Goal: Transaction & Acquisition: Purchase product/service

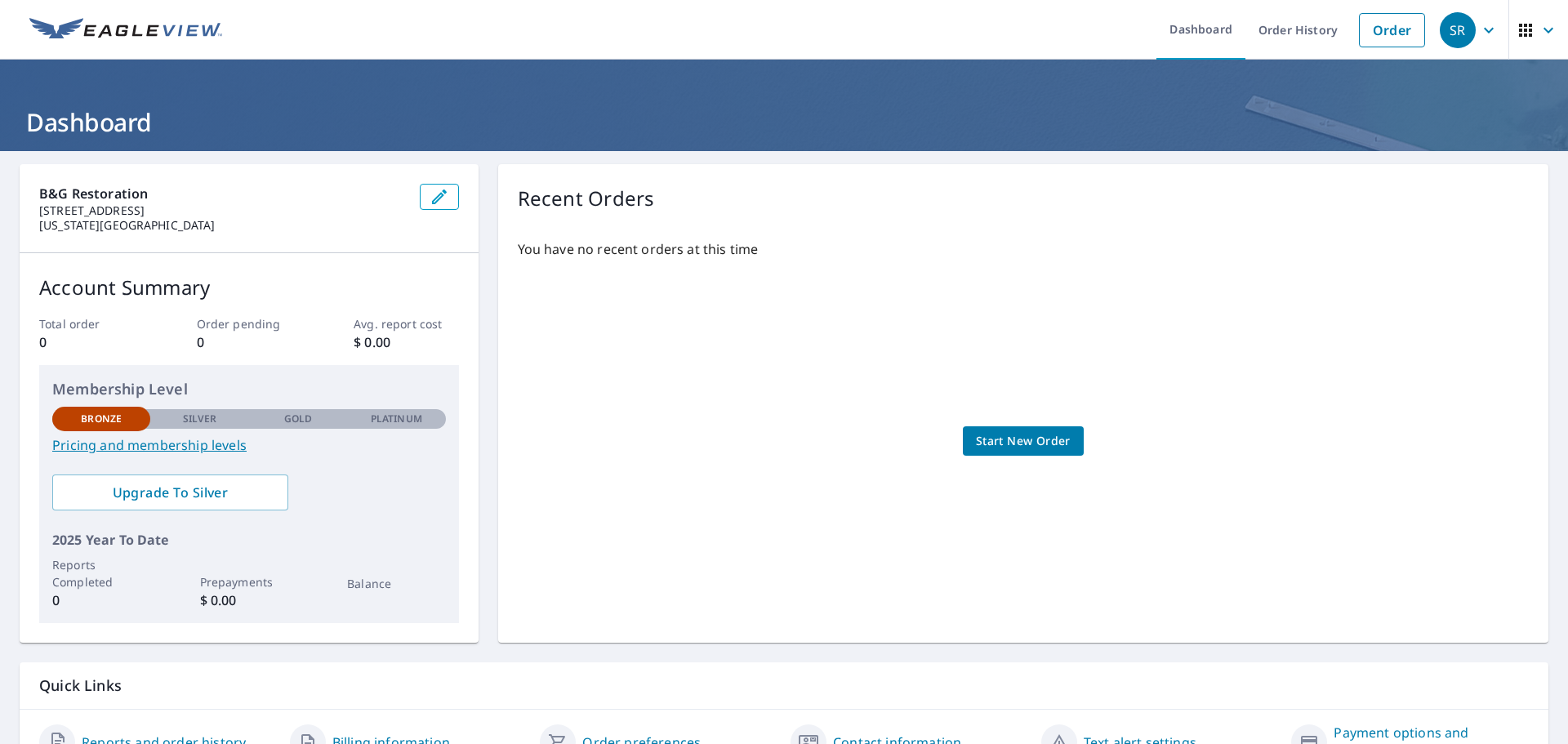
click at [1004, 436] on span "Start New Order" at bounding box center [1023, 441] width 95 height 20
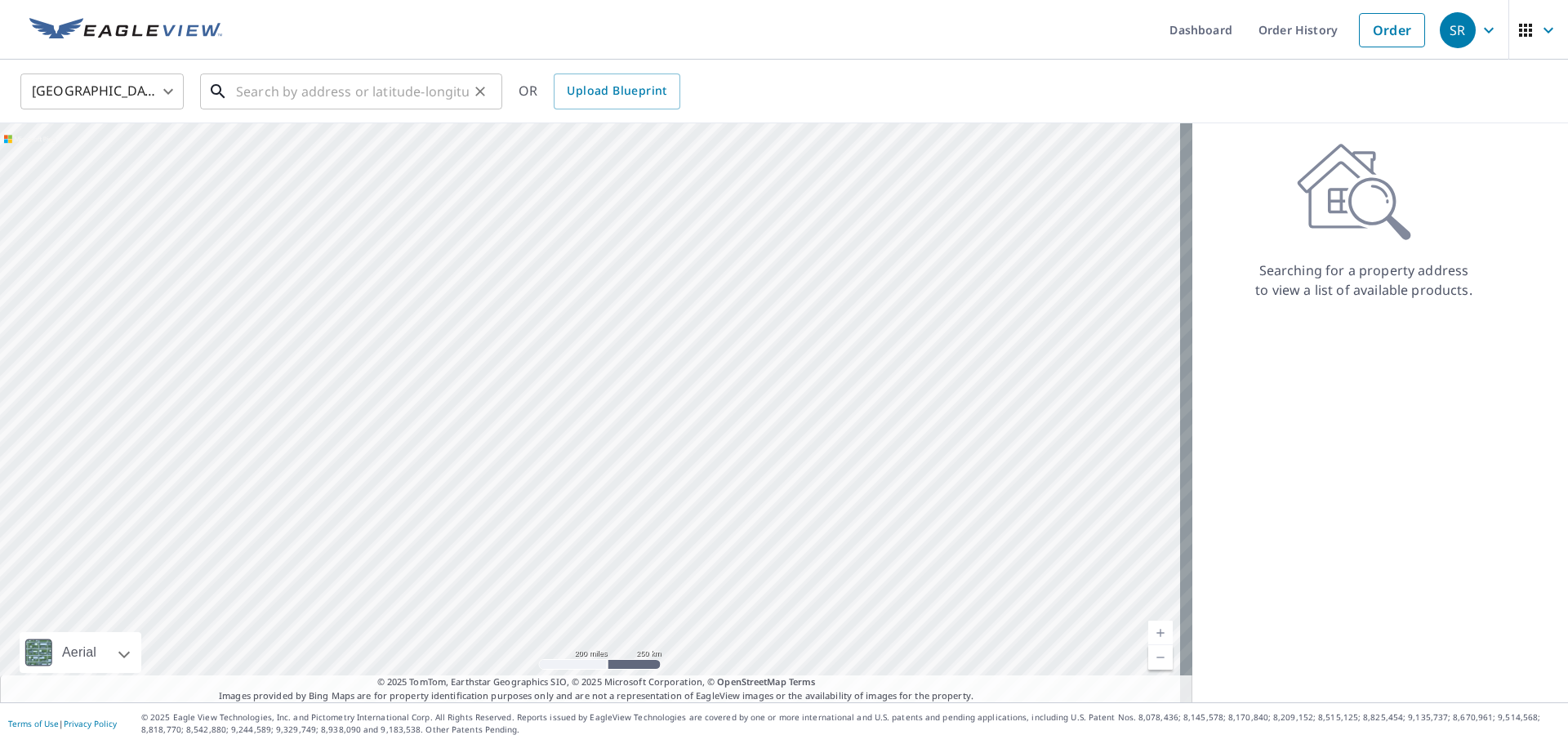
click at [301, 93] on input "text" at bounding box center [352, 91] width 233 height 46
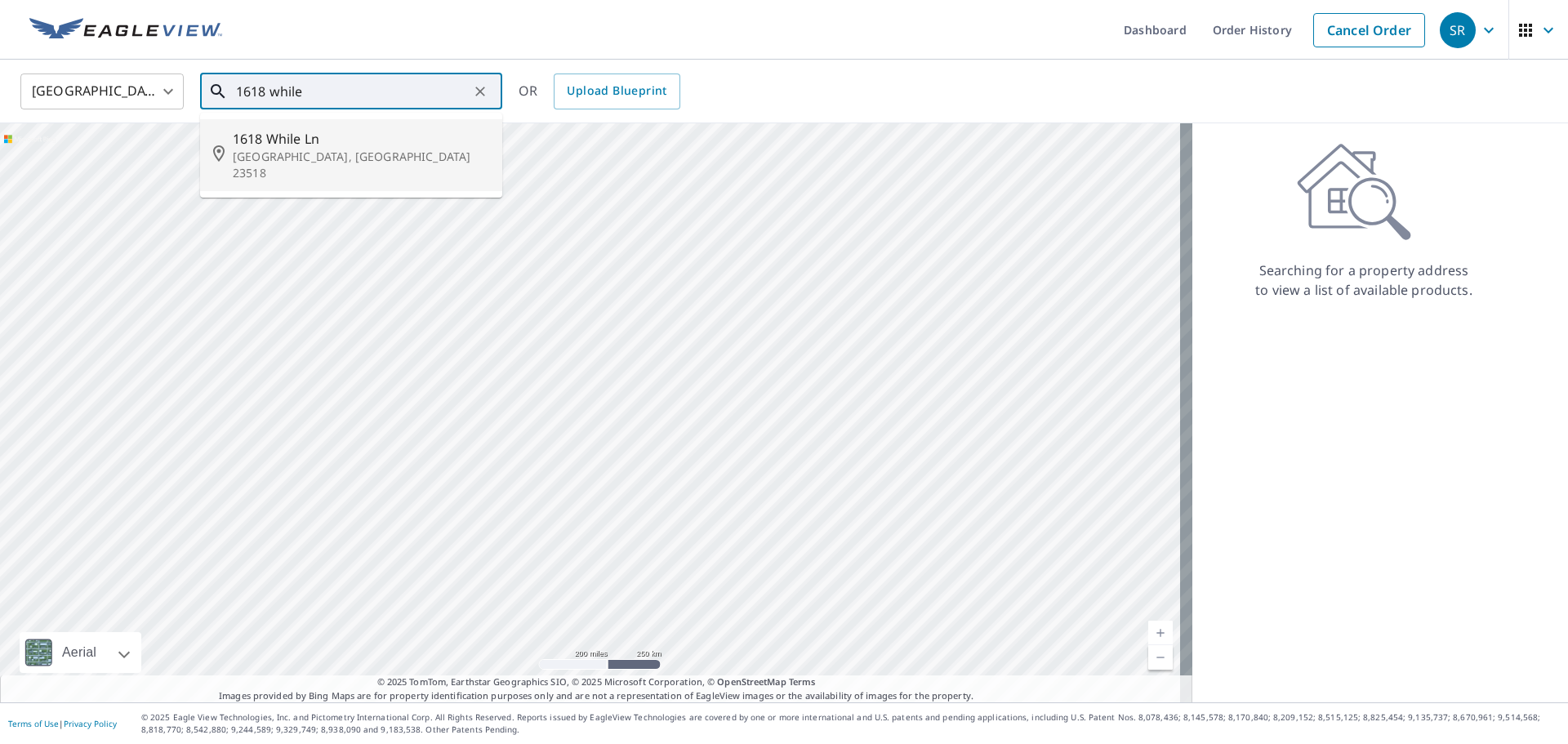
click at [296, 134] on span "1618 While Ln" at bounding box center [361, 138] width 256 height 19
type input "[STREET_ADDRESS]"
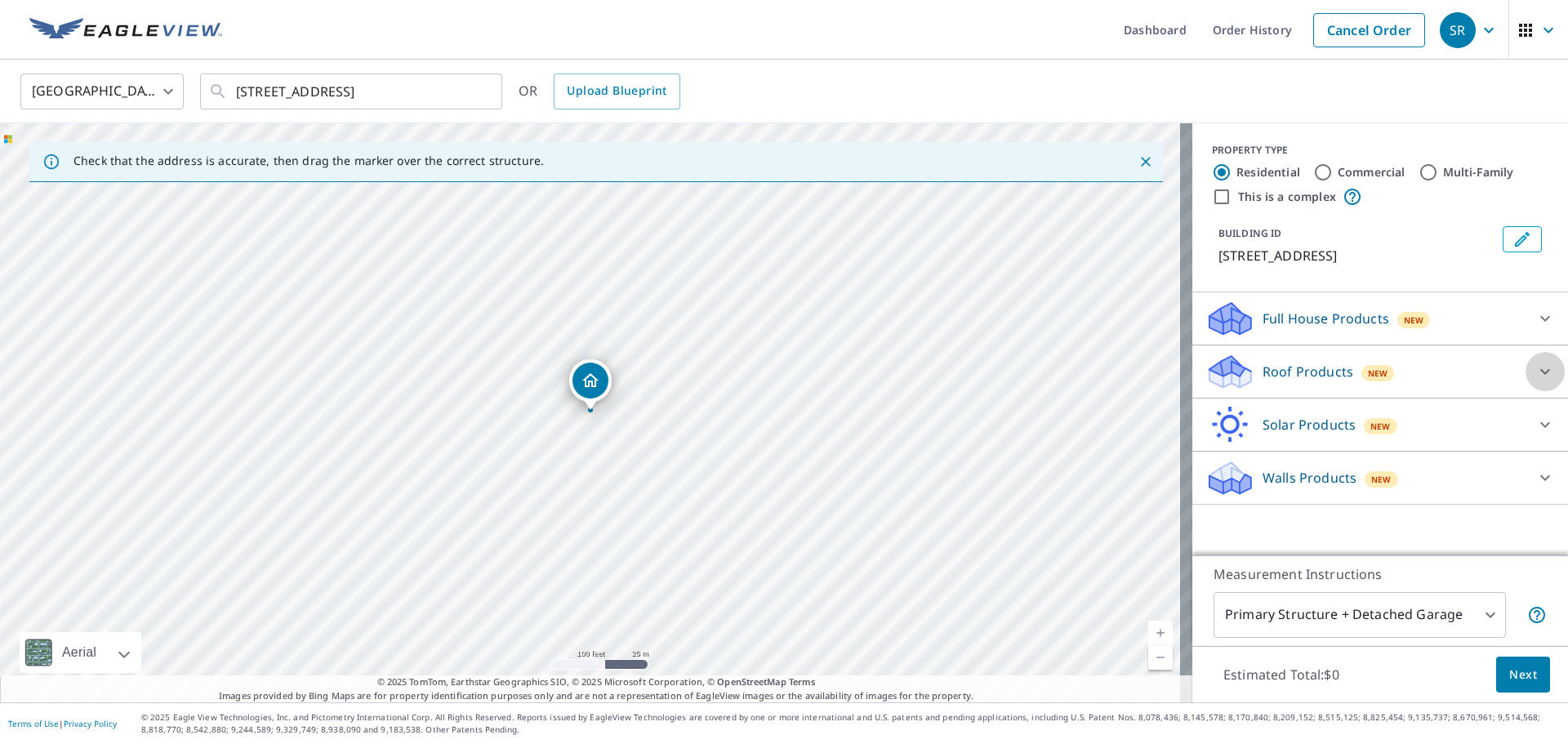
click at [1540, 372] on icon at bounding box center [1545, 372] width 10 height 6
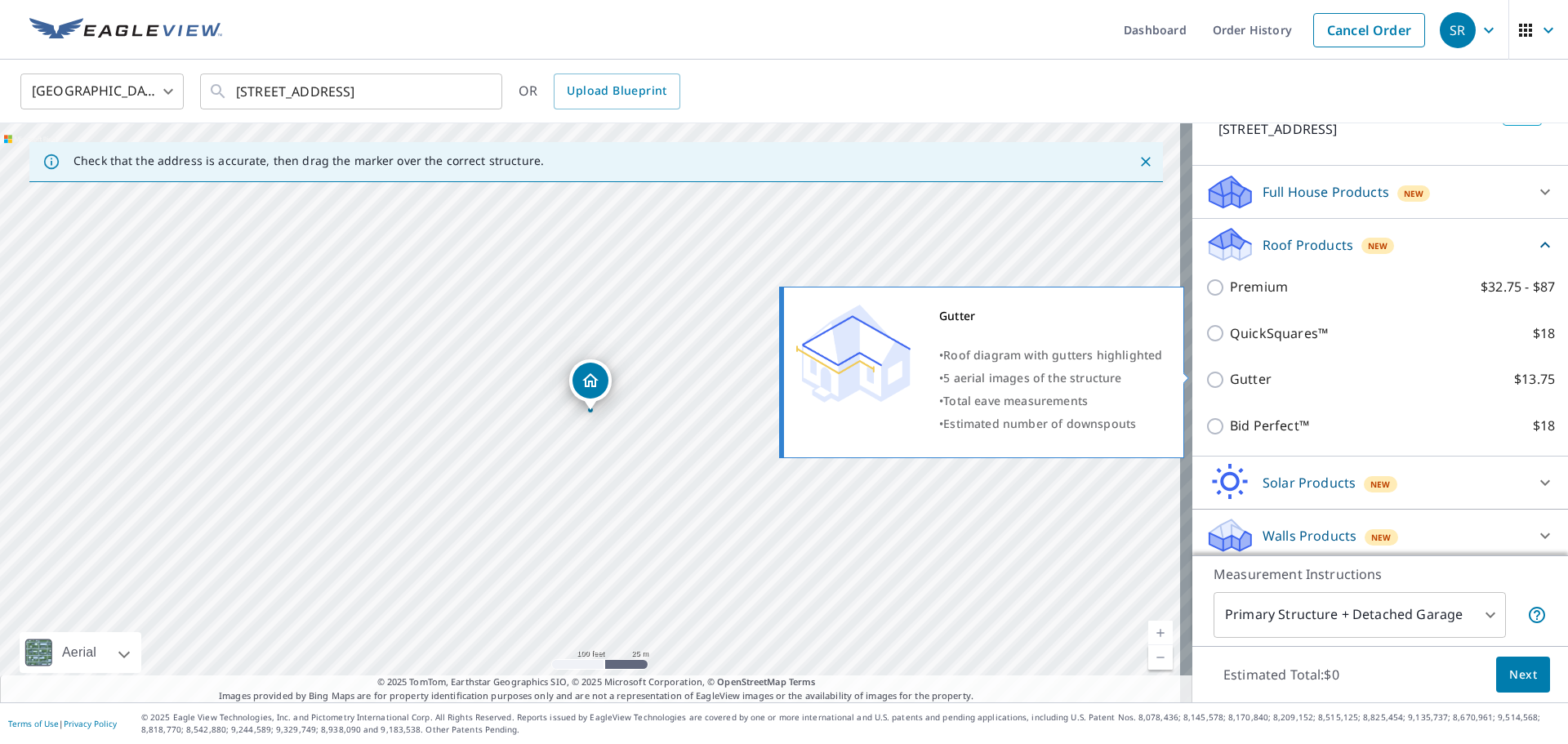
scroll to position [134, 0]
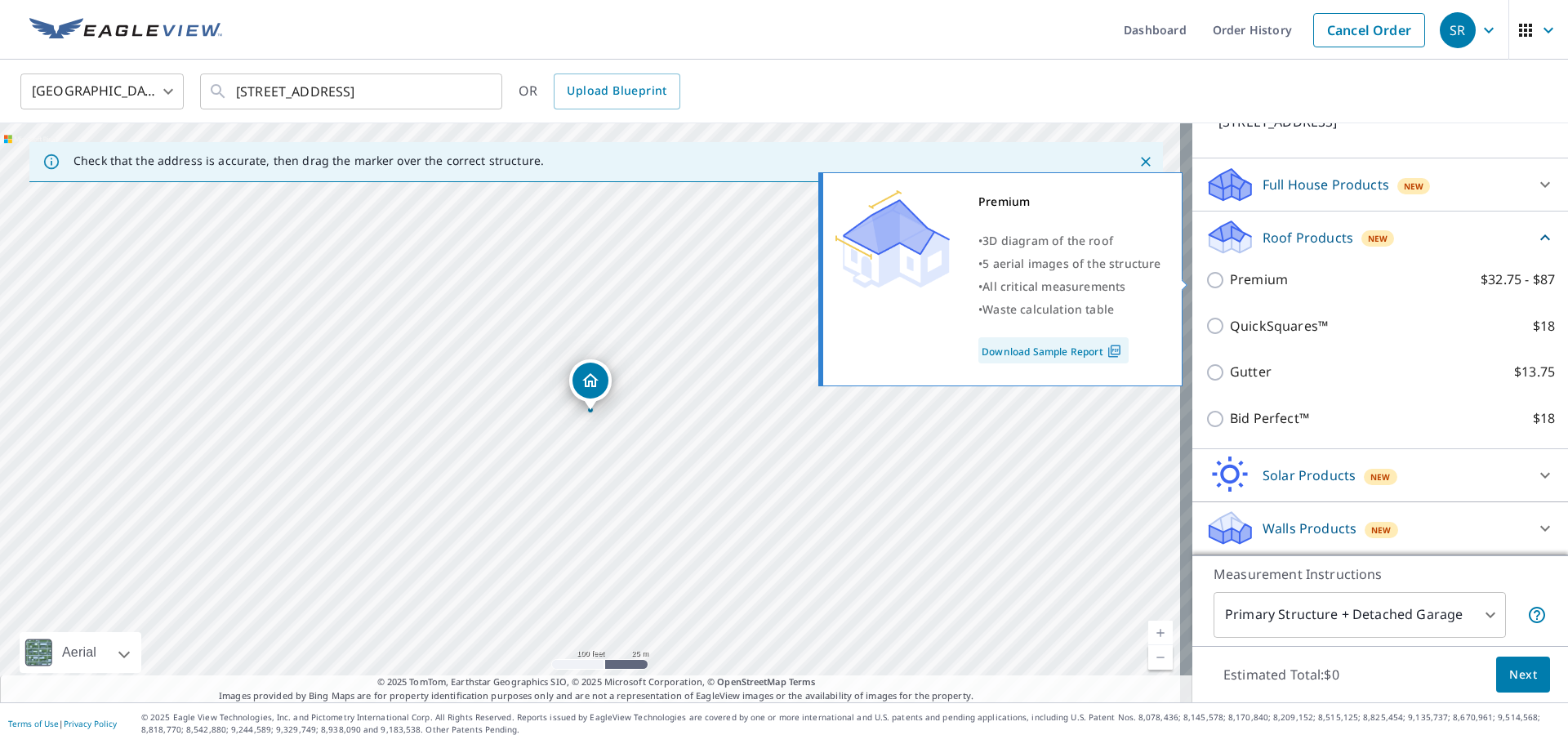
click at [1259, 280] on p "Premium" at bounding box center [1259, 280] width 58 height 20
click at [1230, 280] on input "Premium $32.75 - $87" at bounding box center [1217, 280] width 25 height 19
checkbox input "true"
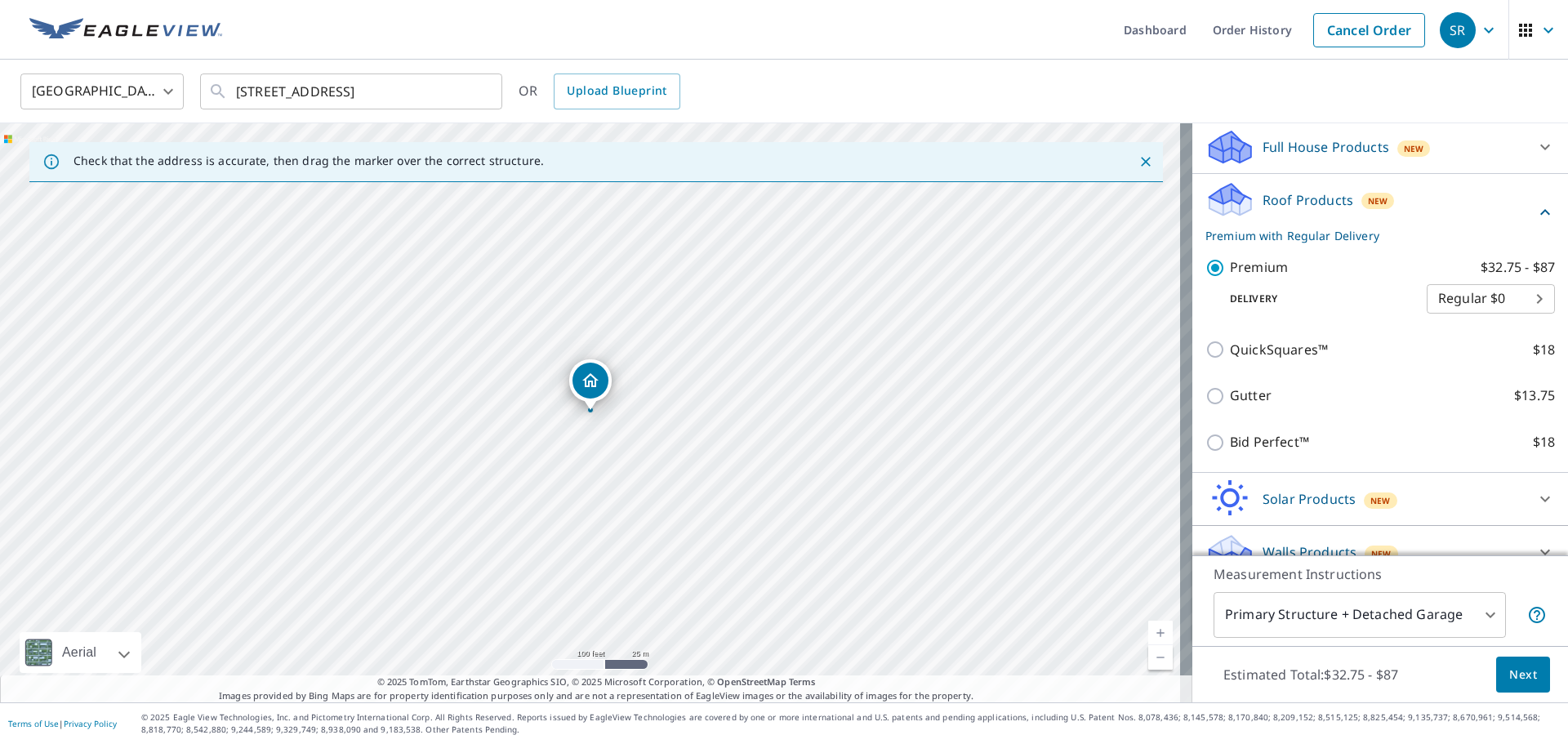
scroll to position [195, 0]
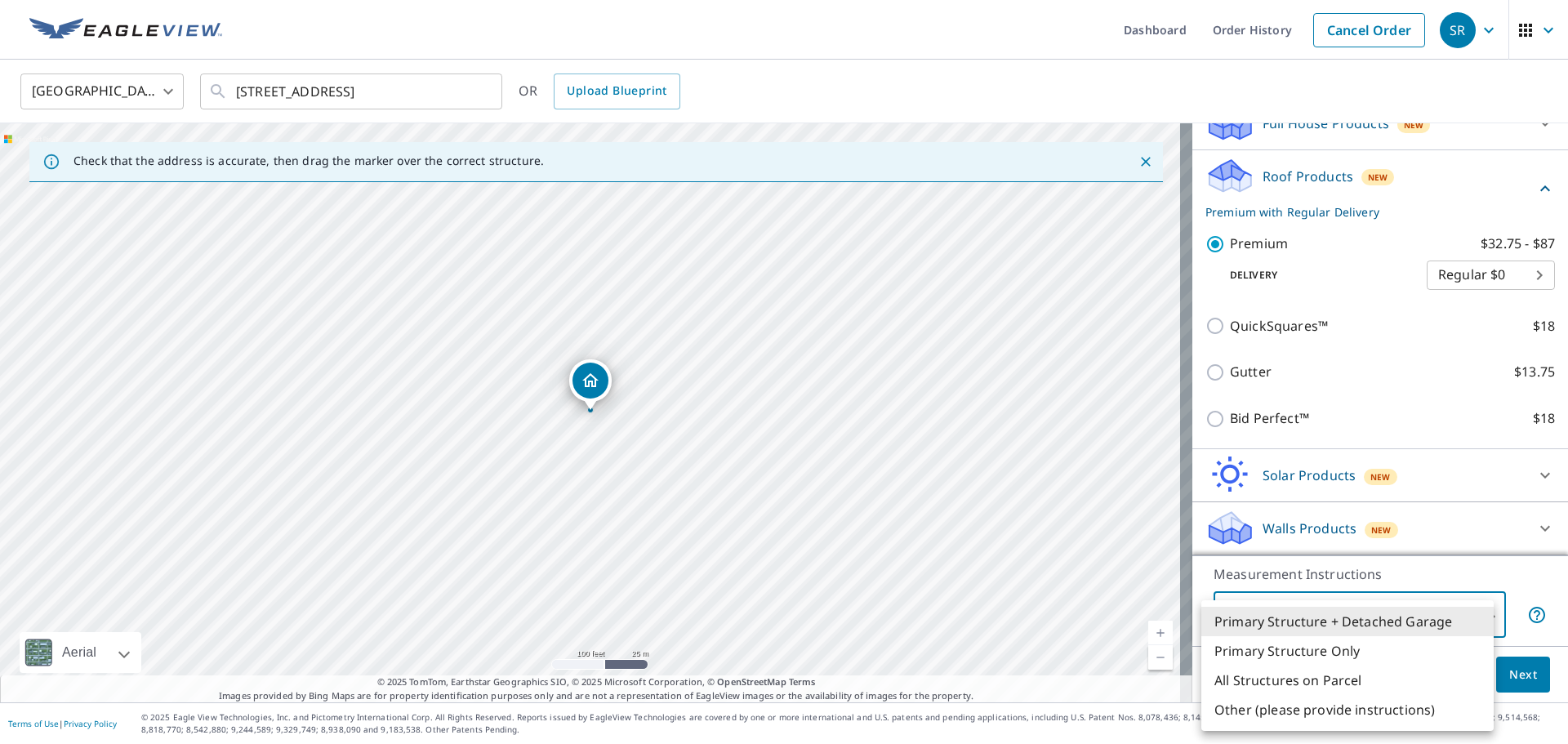
click at [1336, 617] on body "SR SR Dashboard Order History Cancel Order SR [GEOGRAPHIC_DATA] [GEOGRAPHIC_DAT…" at bounding box center [784, 372] width 1568 height 744
click at [1322, 646] on li "Primary Structure Only" at bounding box center [1347, 651] width 292 height 29
type input "2"
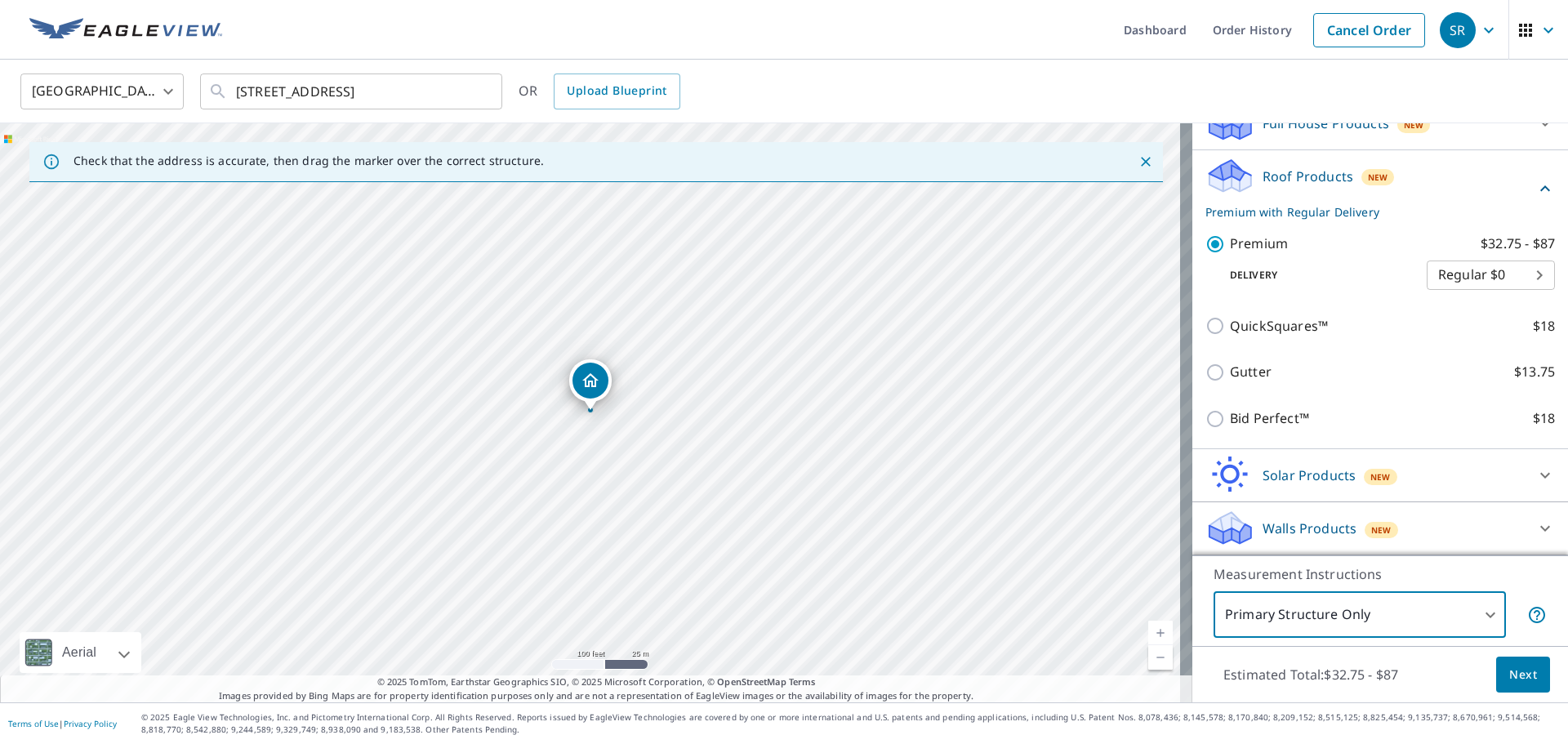
click at [1509, 668] on span "Next" at bounding box center [1523, 675] width 28 height 20
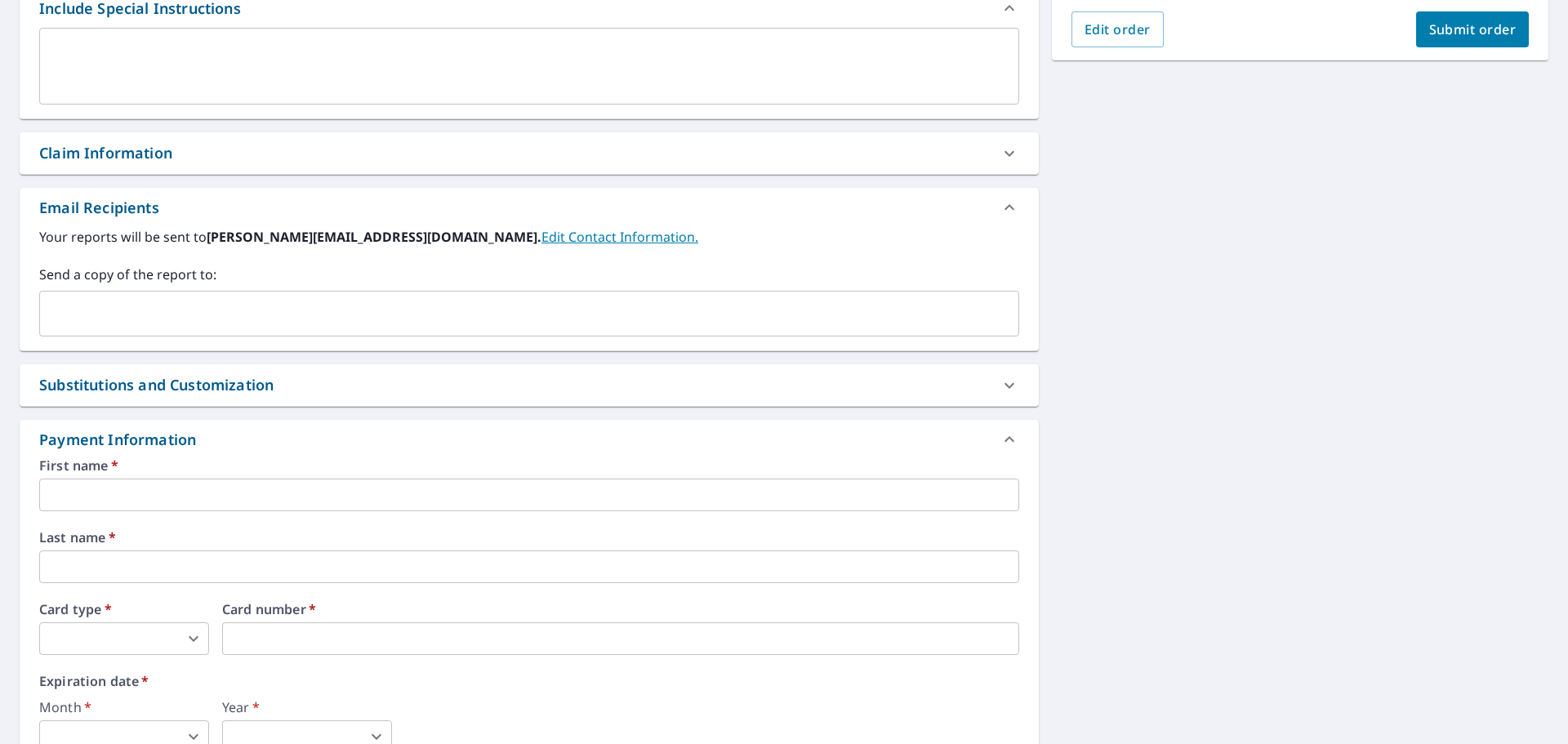
scroll to position [644, 0]
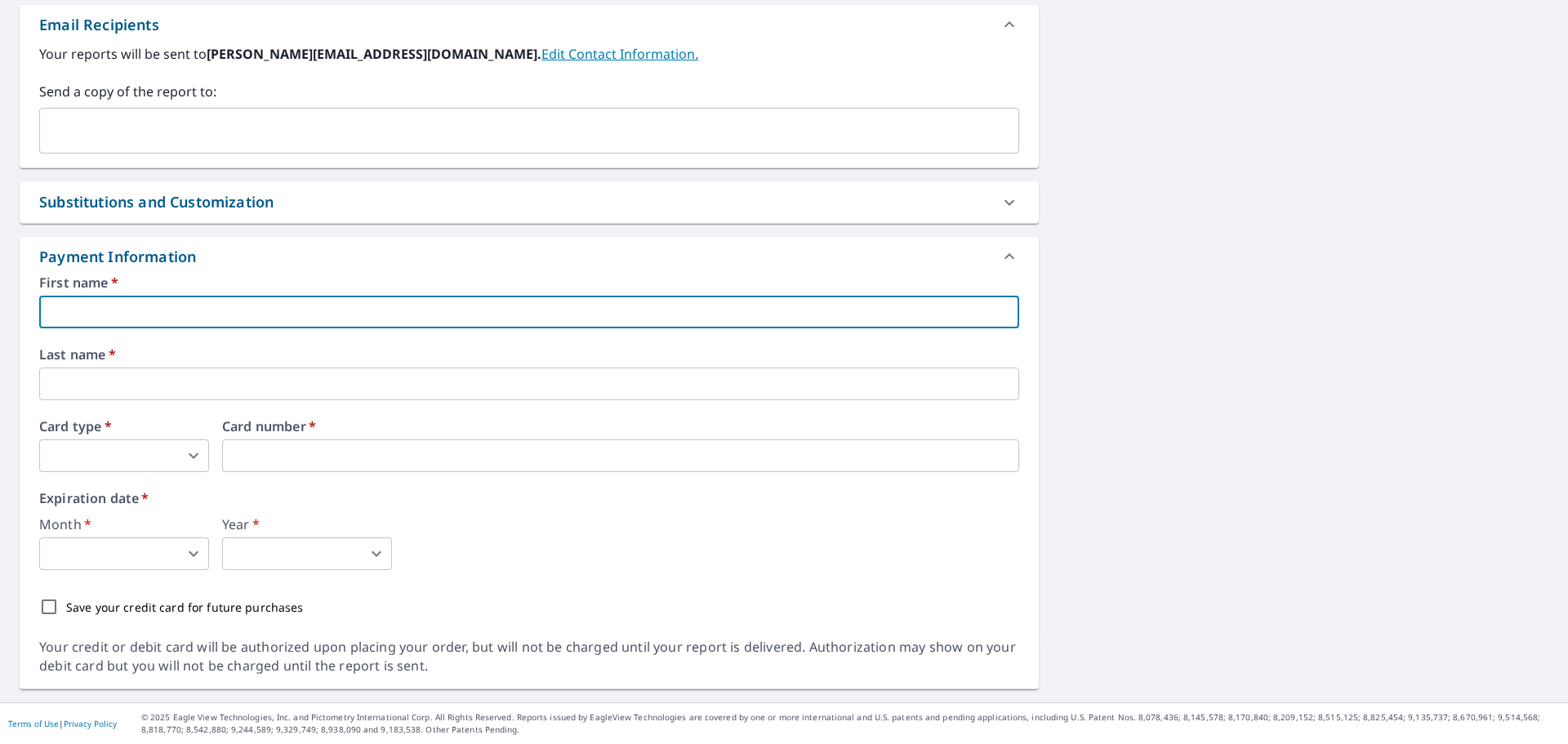
click at [113, 308] on input "text" at bounding box center [529, 311] width 980 height 32
type input "[PERSON_NAME]"
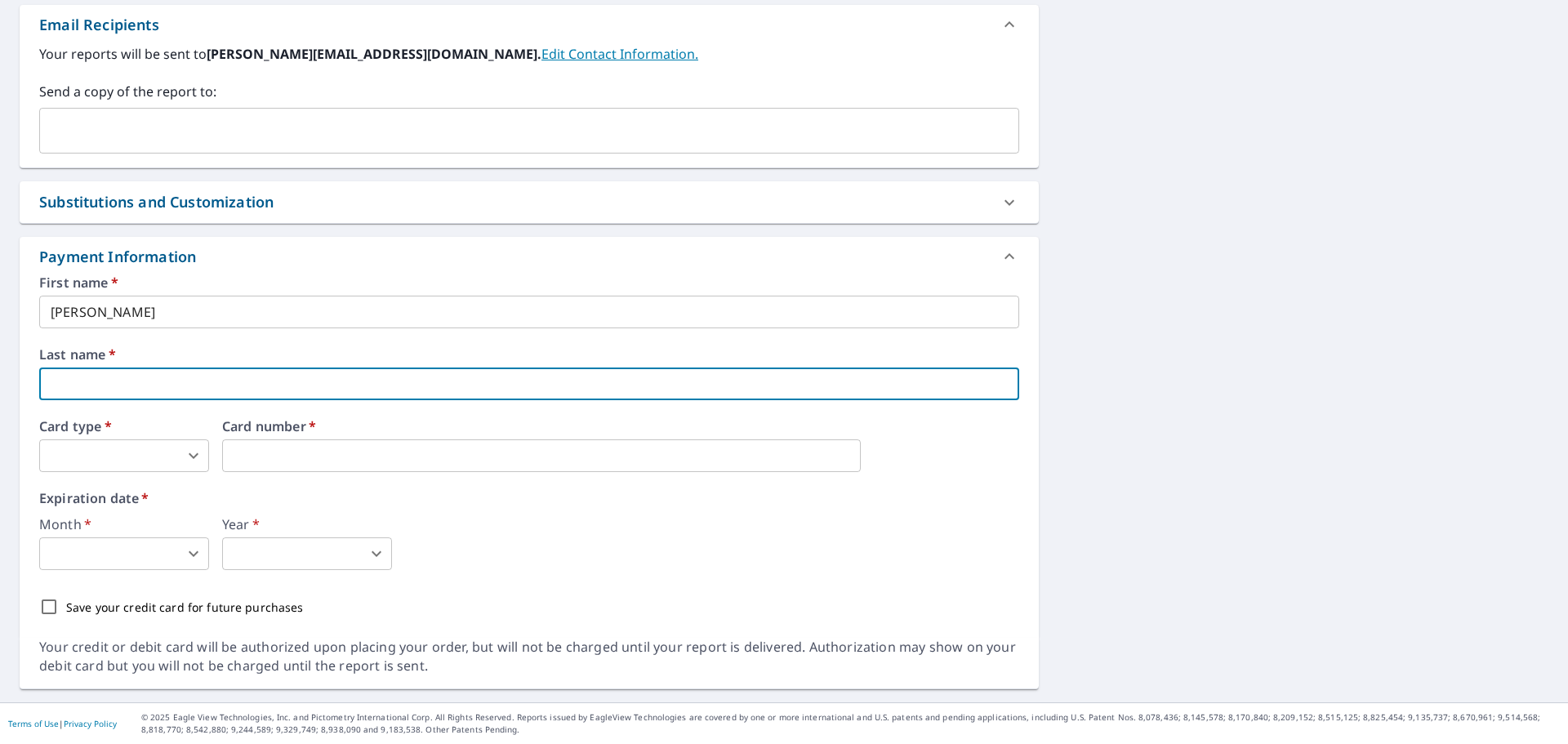
drag, startPoint x: 84, startPoint y: 378, endPoint x: 100, endPoint y: 387, distance: 18.4
click at [84, 378] on input "text" at bounding box center [529, 383] width 980 height 32
type input "[PERSON_NAME]"
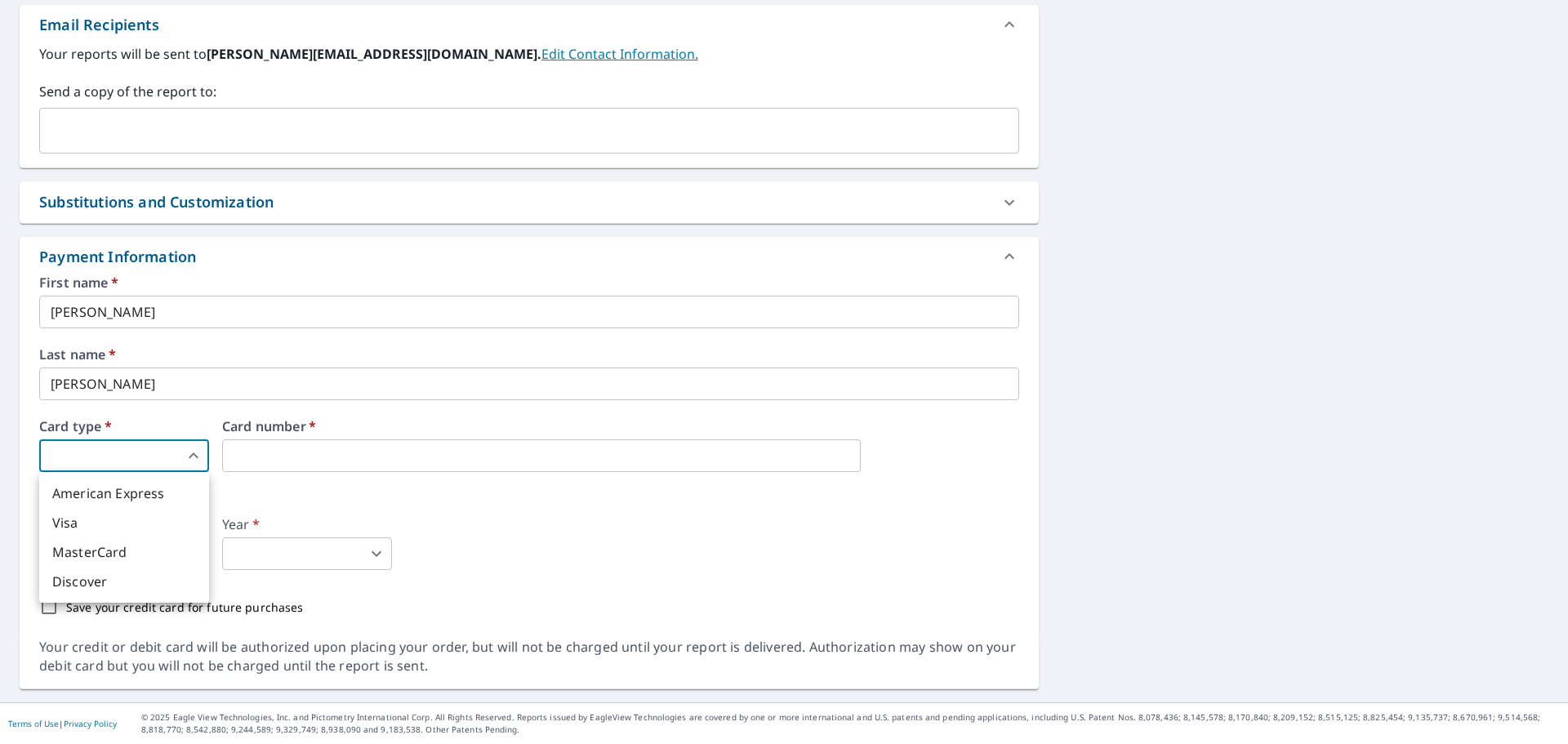
click at [88, 456] on body "SR SR Dashboard Order History Cancel Order SR Dashboard / Finalize Order Finali…" at bounding box center [784, 372] width 1568 height 744
click at [76, 517] on li "Visa" at bounding box center [124, 523] width 169 height 29
type input "2"
click at [132, 547] on body "SR SR Dashboard Order History Cancel Order SR Dashboard / Finalize Order Finali…" at bounding box center [784, 372] width 1568 height 744
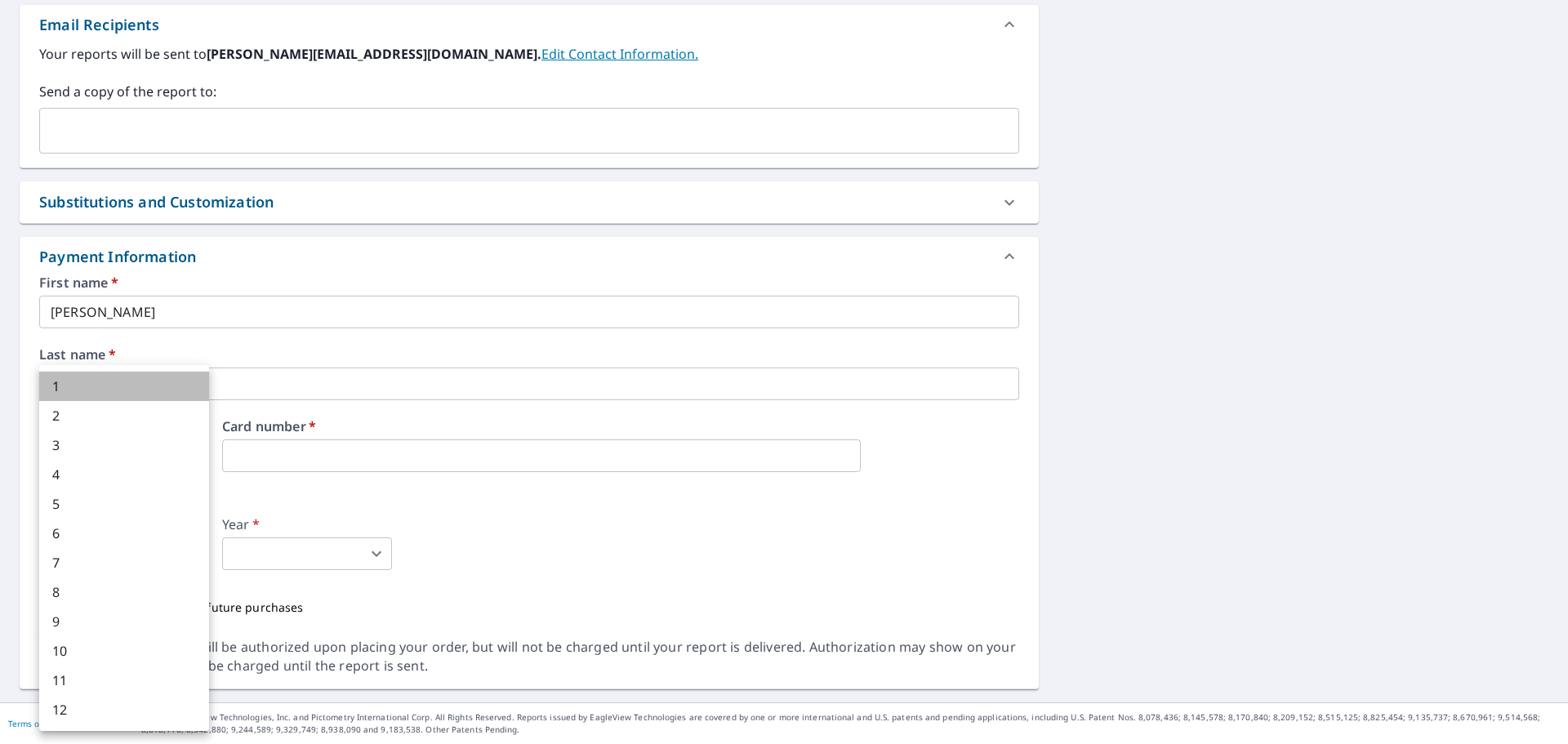
click at [122, 385] on li "1" at bounding box center [124, 387] width 169 height 29
type input "1"
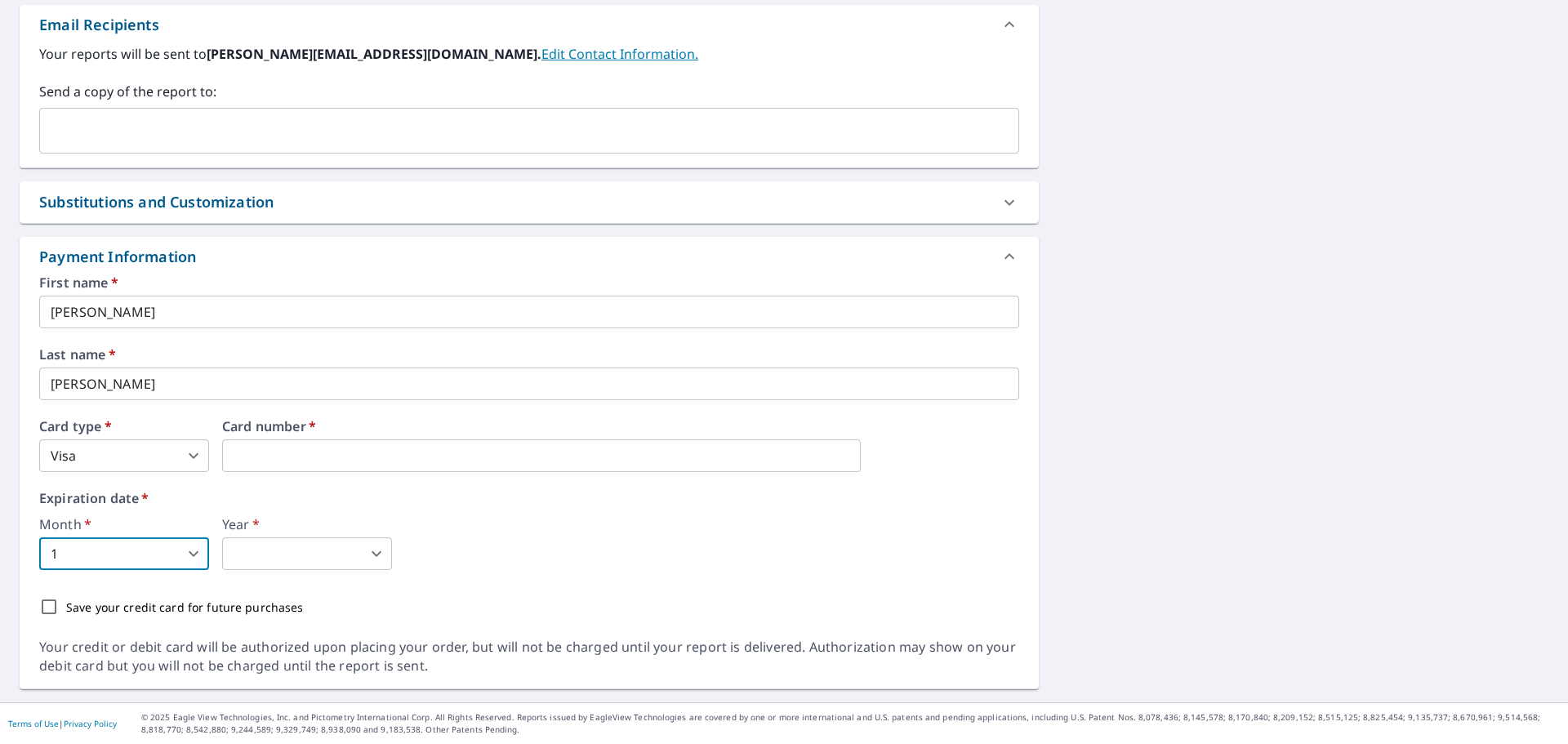
click at [280, 553] on body "SR SR Dashboard Order History Cancel Order SR Dashboard / Finalize Order Finali…" at bounding box center [784, 372] width 1568 height 744
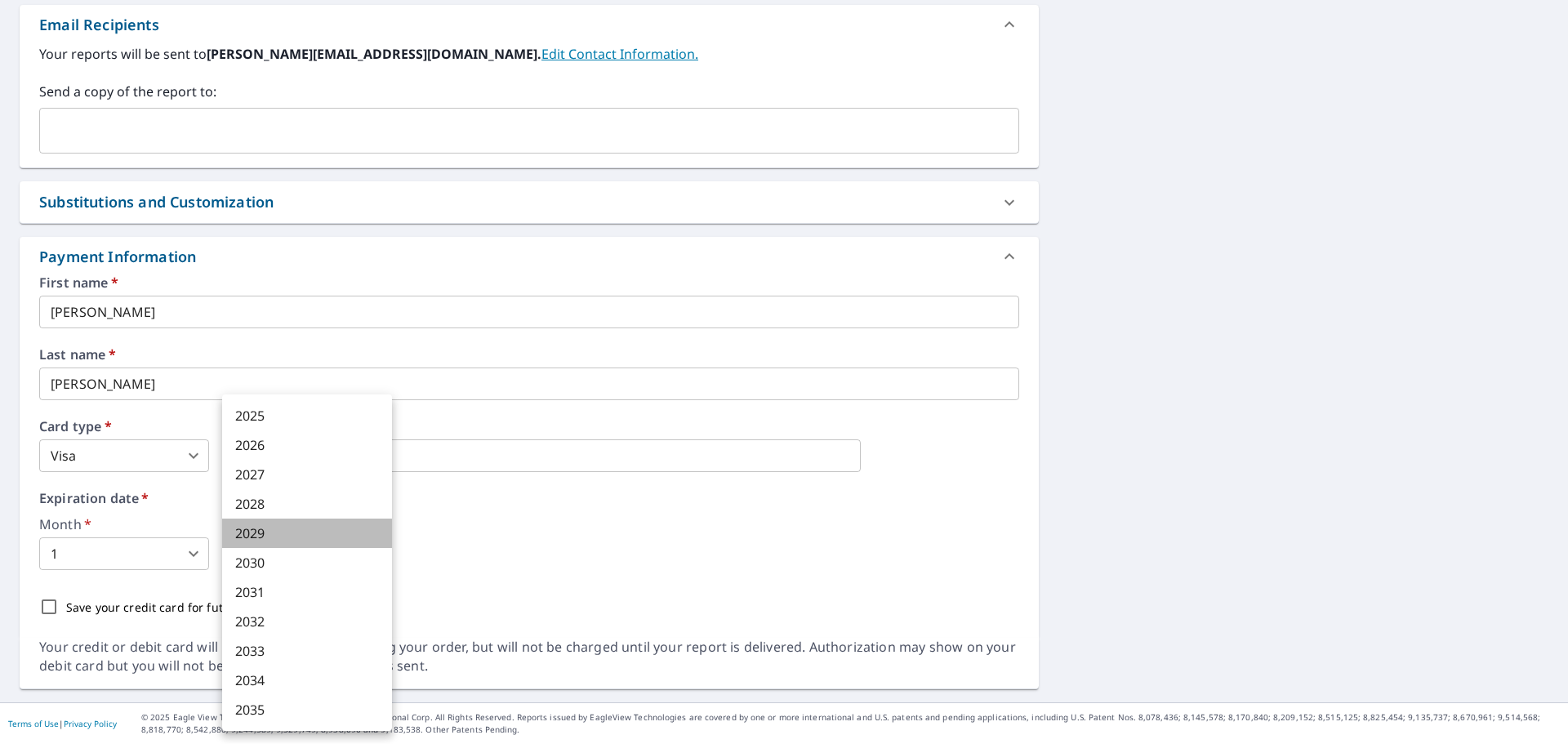
click at [271, 526] on li "2029" at bounding box center [307, 533] width 169 height 29
type input "2029"
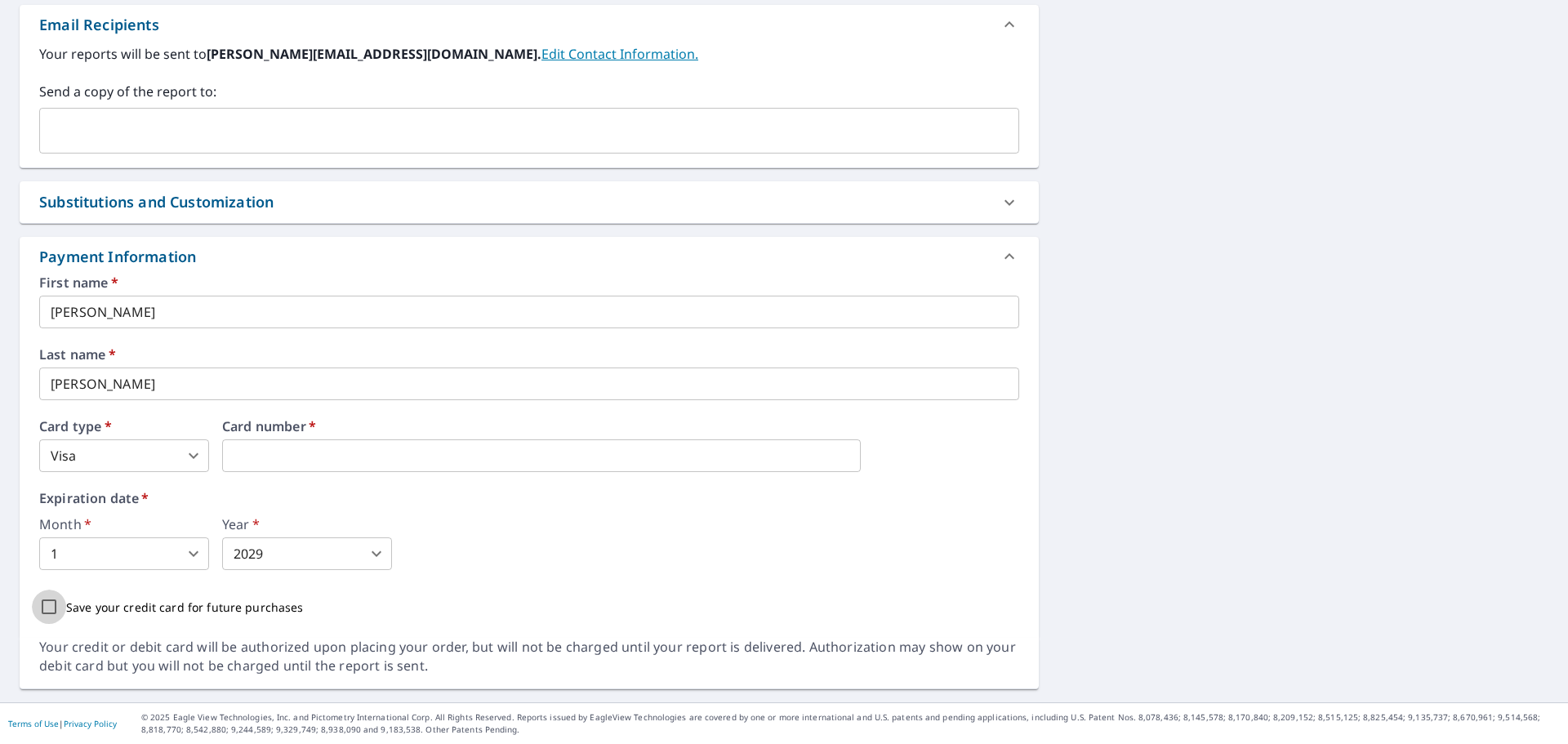
click at [46, 609] on input "Save your credit card for future purchases" at bounding box center [49, 606] width 34 height 34
checkbox input "true"
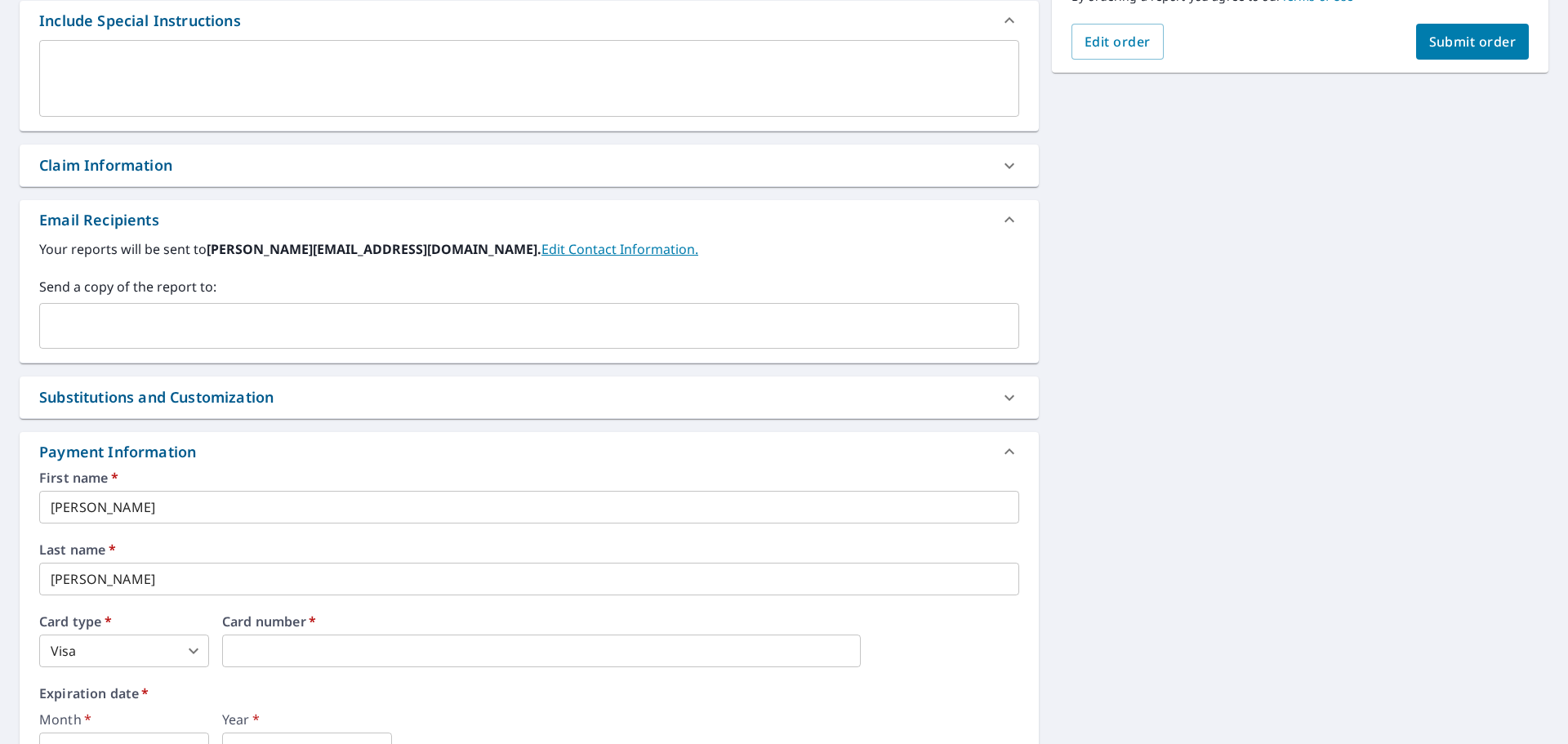
scroll to position [480, 0]
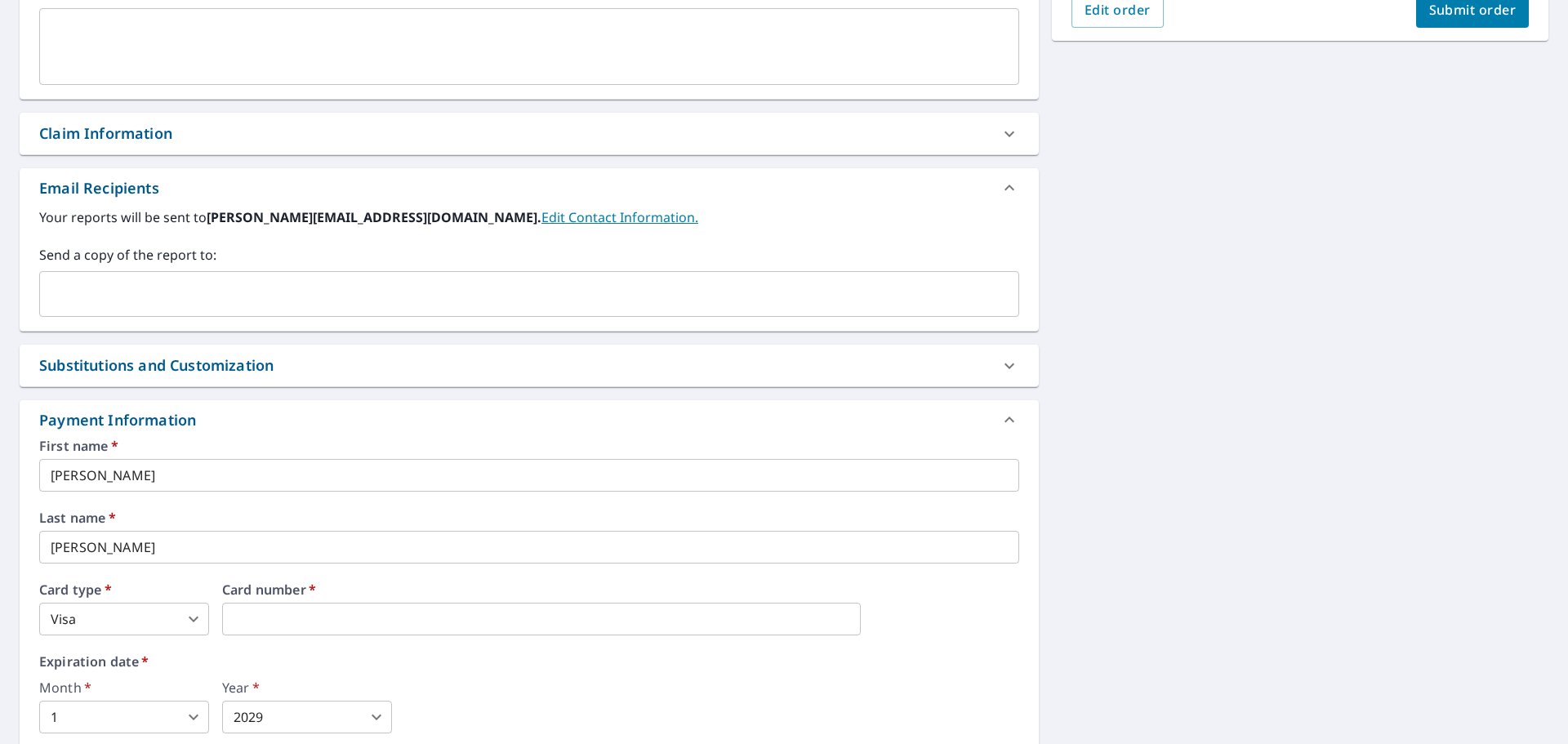
click at [541, 219] on link "Edit Contact Information." at bounding box center [620, 217] width 157 height 18
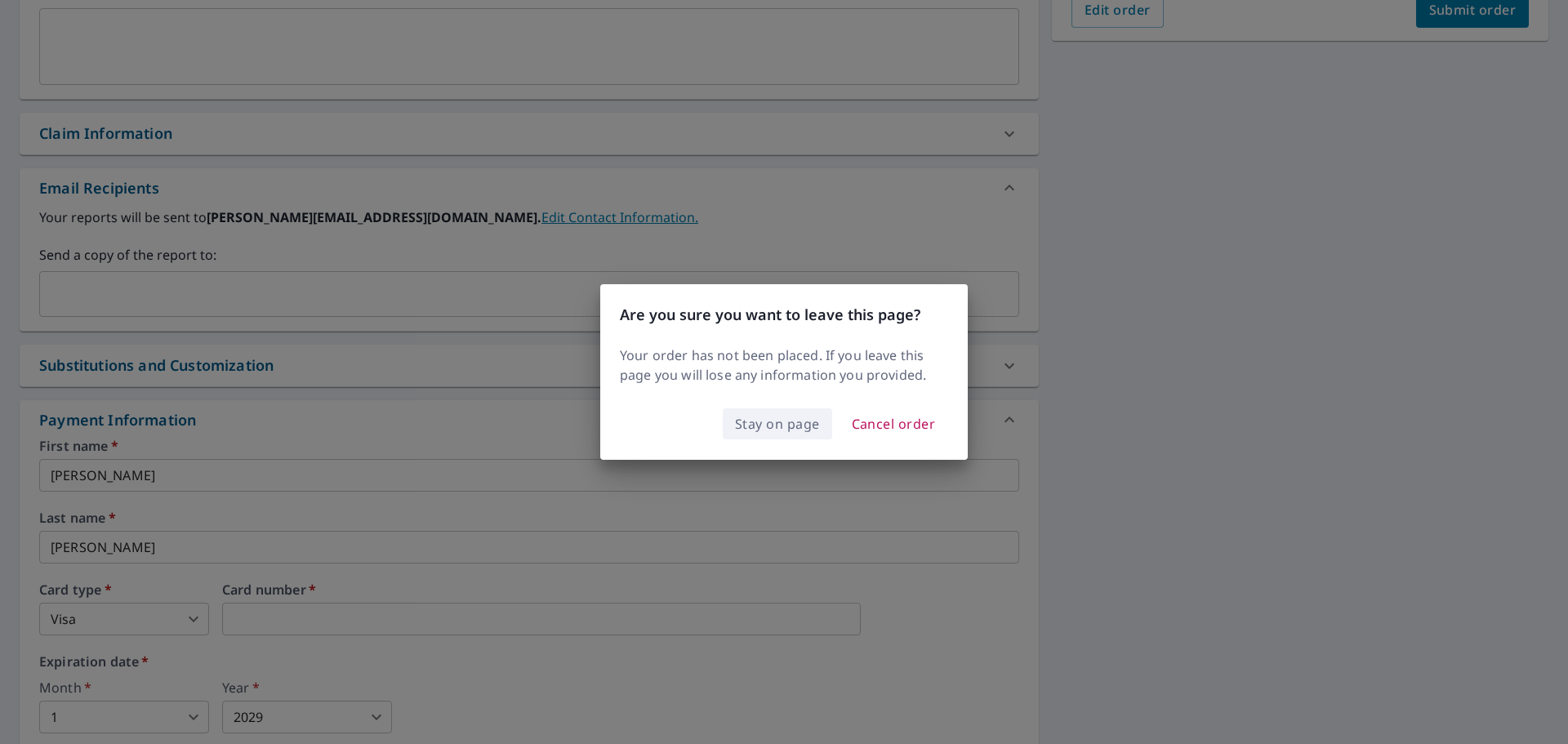
click at [801, 426] on span "Stay on page" at bounding box center [777, 424] width 85 height 23
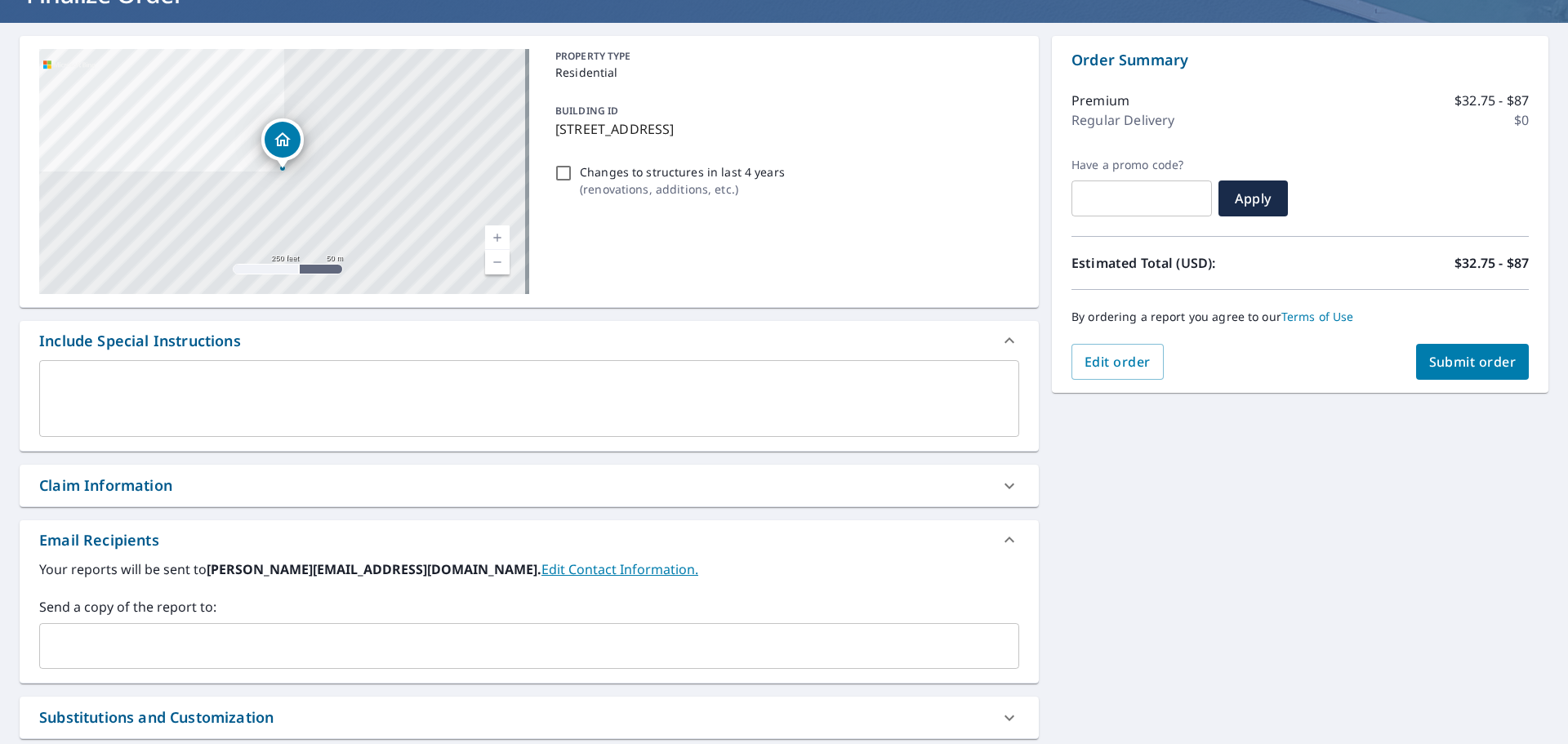
scroll to position [154, 0]
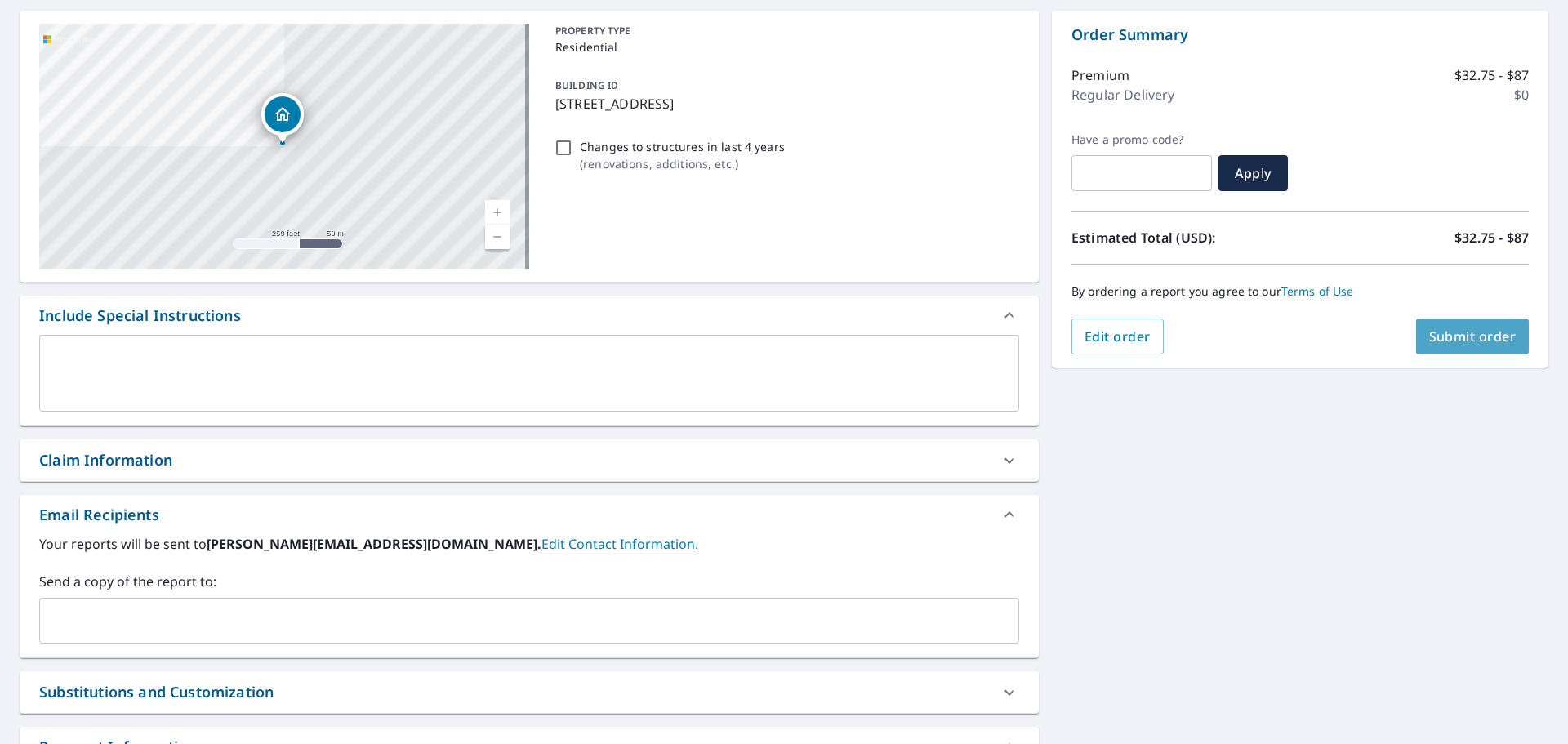
click at [1455, 329] on span "Submit order" at bounding box center [1472, 337] width 87 height 18
